Goal: Transaction & Acquisition: Subscribe to service/newsletter

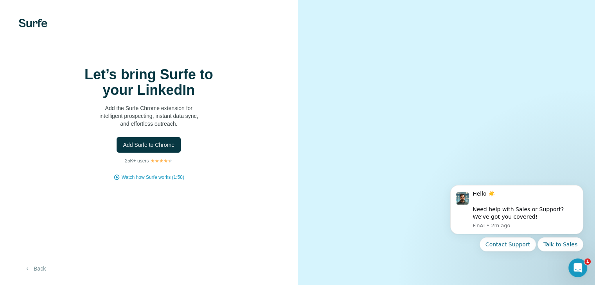
scroll to position [35, 0]
click at [43, 269] on button "Back" at bounding box center [35, 269] width 32 height 14
